Goal: Find specific page/section: Find specific page/section

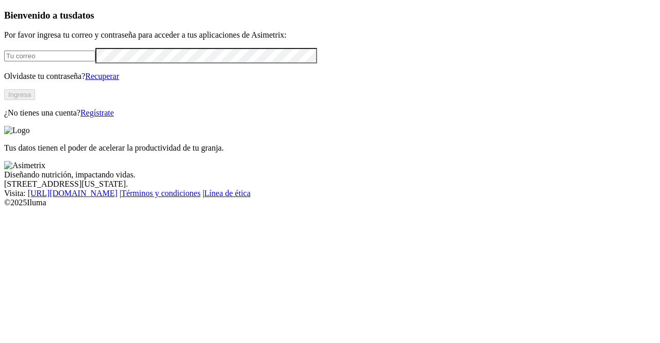
type input "[PERSON_NAME][EMAIL_ADDRESS][PERSON_NAME][DOMAIN_NAME]"
click at [35, 100] on button "Ingresa" at bounding box center [19, 94] width 31 height 11
